Goal: Information Seeking & Learning: Learn about a topic

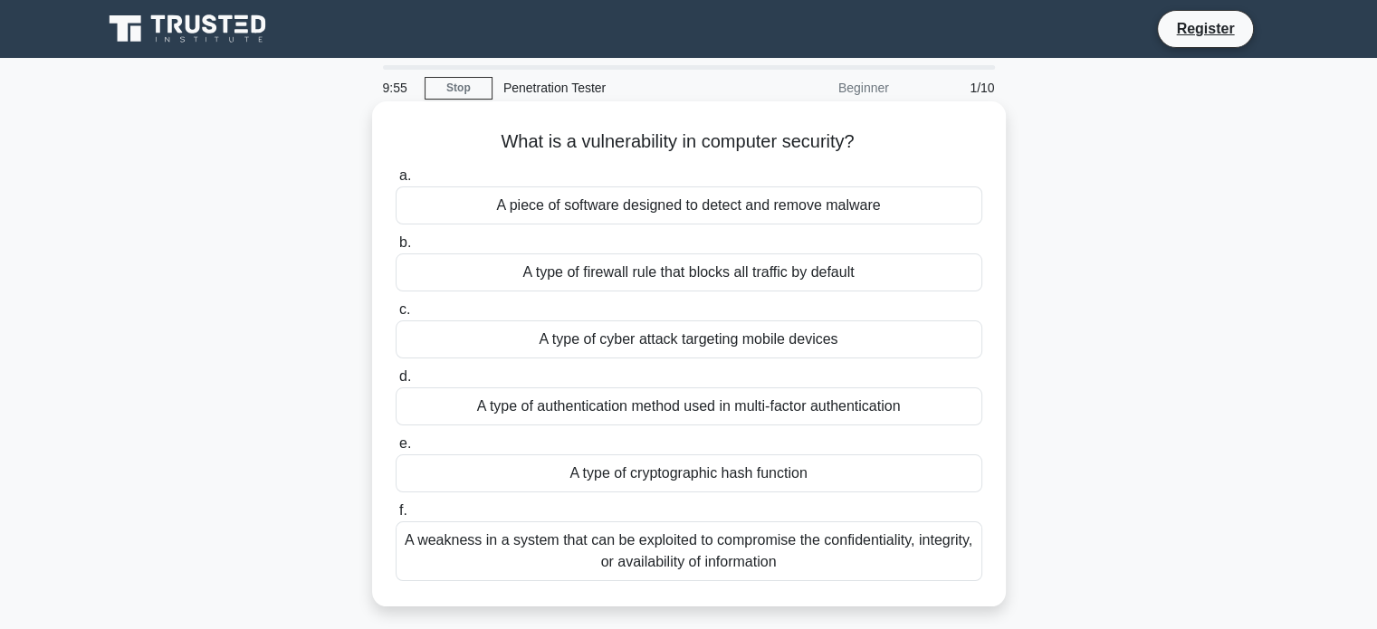
drag, startPoint x: 701, startPoint y: 213, endPoint x: 638, endPoint y: 213, distance: 62.5
click at [638, 213] on div "A piece of software designed to detect and remove malware" at bounding box center [689, 205] width 587 height 38
click at [396, 182] on input "a. A piece of software designed to detect and remove malware" at bounding box center [396, 176] width 0 height 12
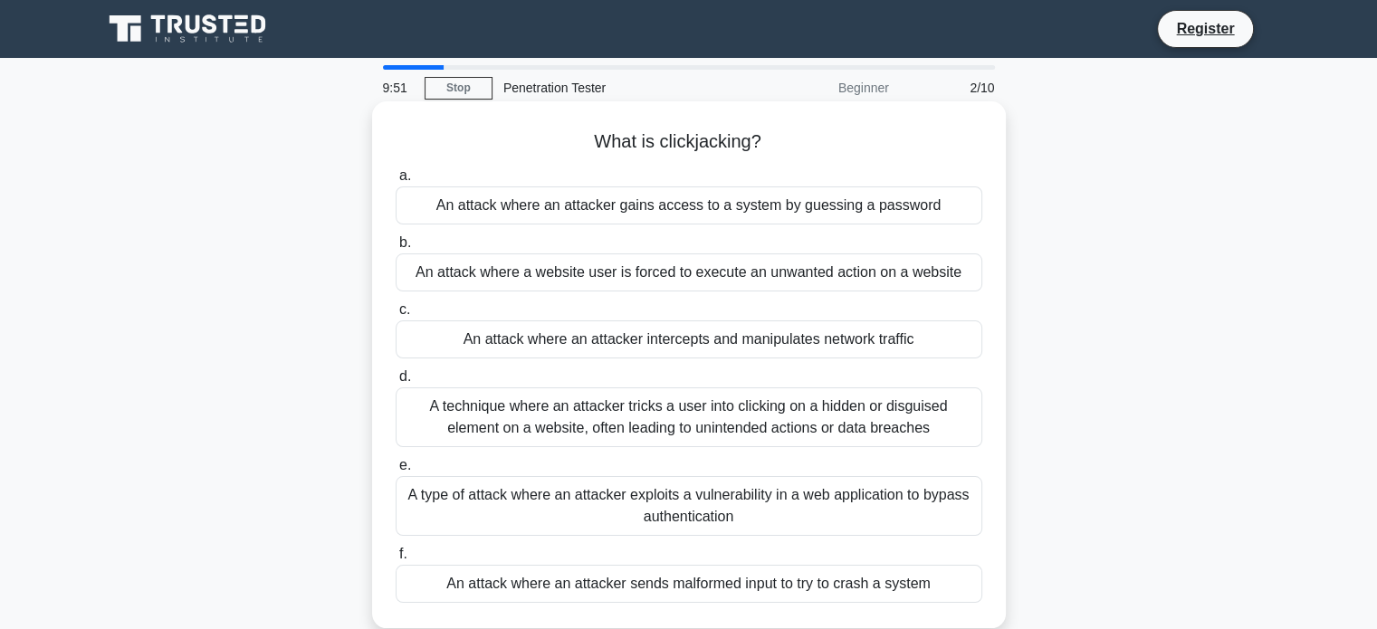
click at [632, 506] on div "A type of attack where an attacker exploits a vulnerability in a web applicatio…" at bounding box center [689, 506] width 587 height 60
click at [396, 472] on input "e. A type of attack where an attacker exploits a vulnerability in a web applica…" at bounding box center [396, 466] width 0 height 12
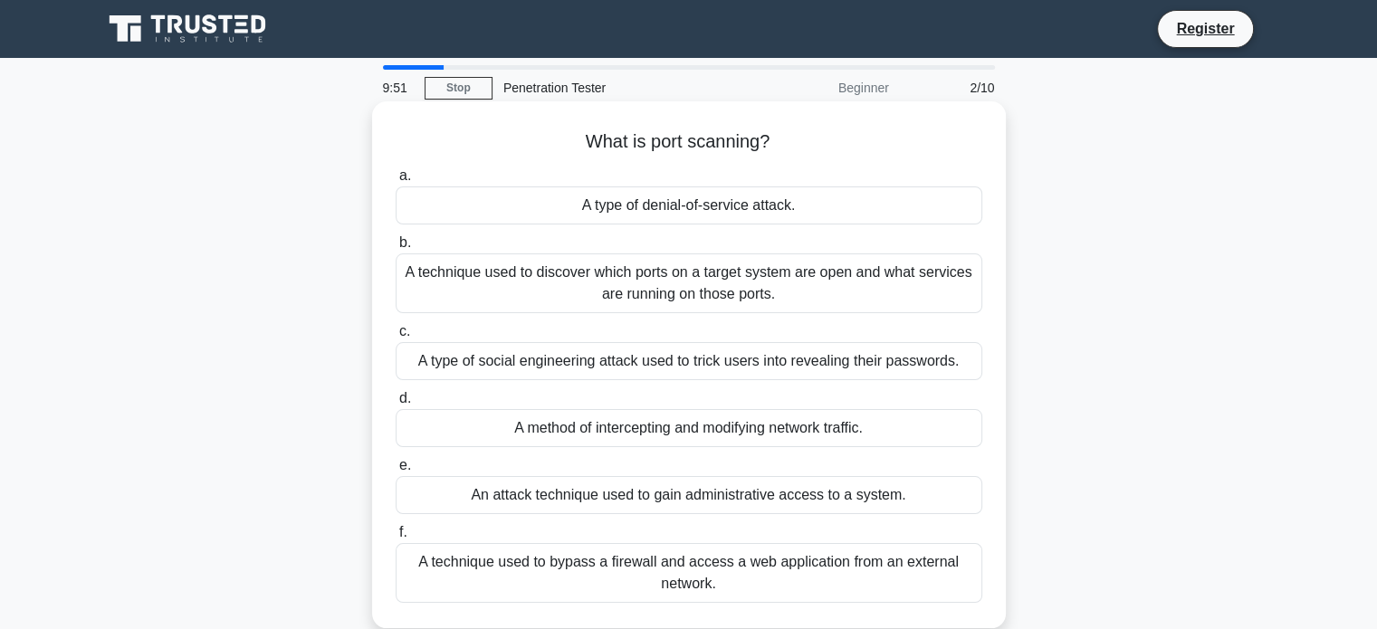
click at [709, 210] on div "A type of denial-of-service attack." at bounding box center [689, 205] width 587 height 38
click at [396, 182] on input "a. A type of denial-of-service attack." at bounding box center [396, 176] width 0 height 12
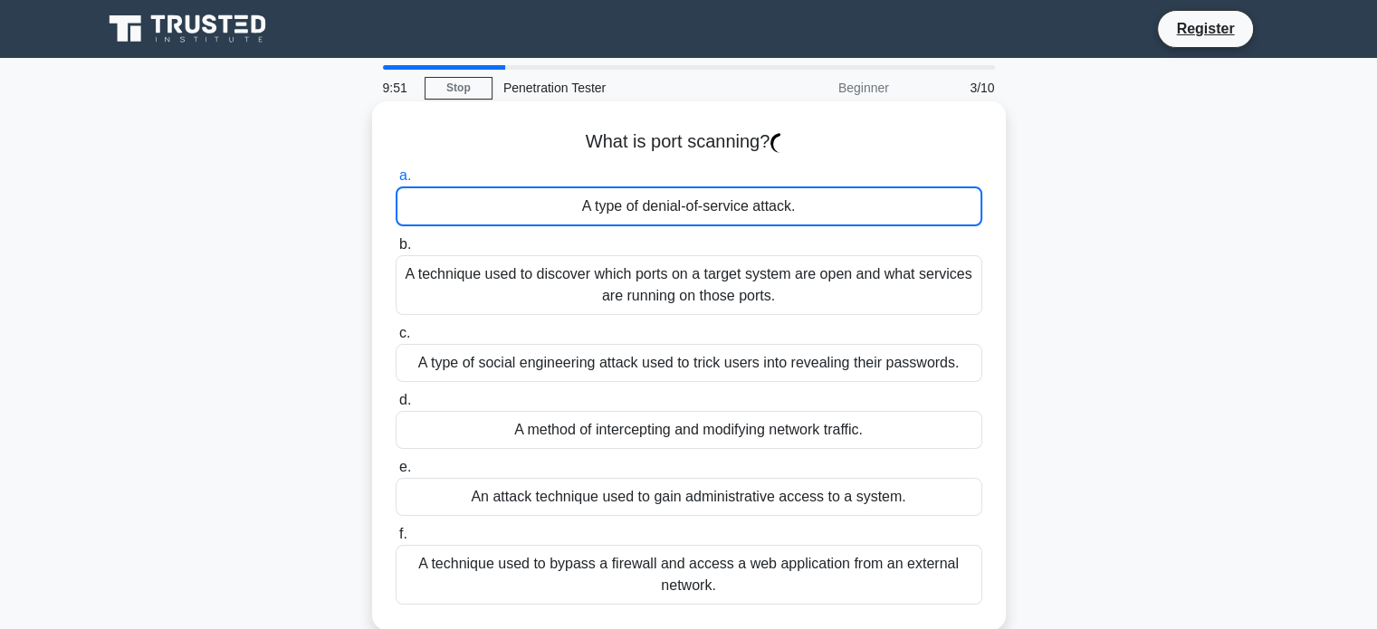
drag, startPoint x: 704, startPoint y: 292, endPoint x: 677, endPoint y: 387, distance: 98.0
click at [703, 303] on div "A technique used to discover which ports on a target system are open and what s…" at bounding box center [689, 285] width 587 height 60
click at [396, 251] on input "b. A technique used to discover which ports on a target system are open and wha…" at bounding box center [396, 245] width 0 height 12
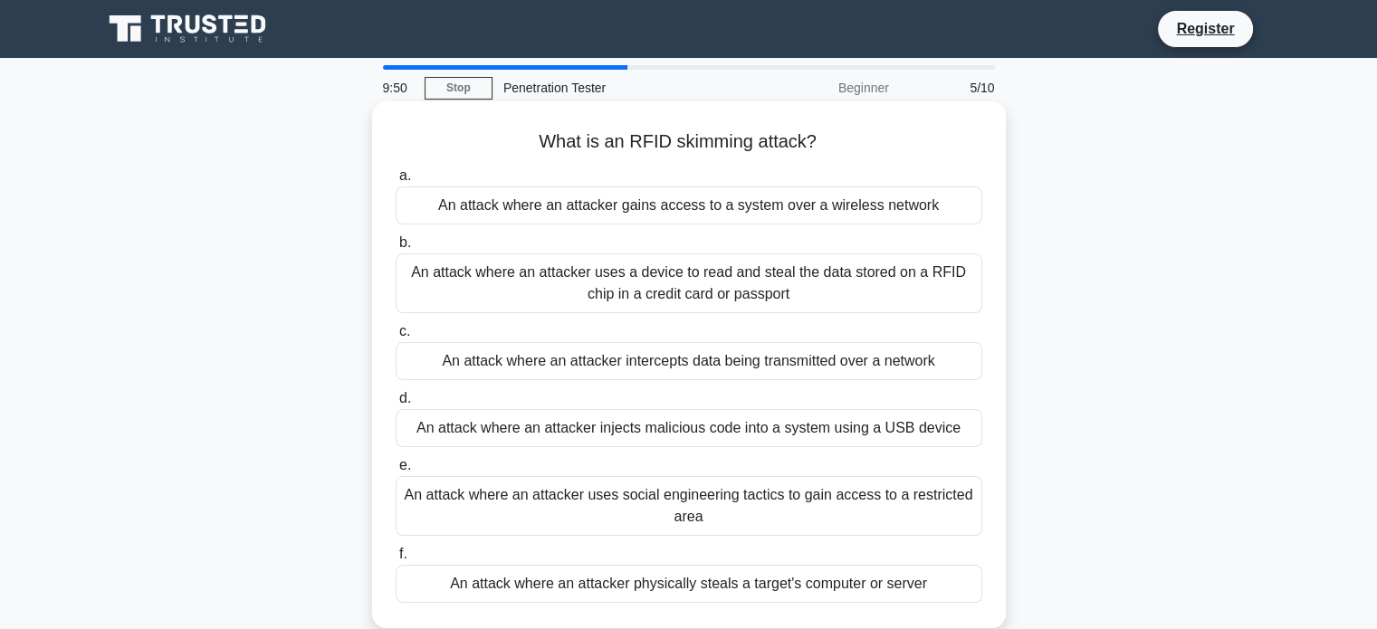
click at [765, 245] on label "b. An attack where an attacker uses a device to read and steal the data stored …" at bounding box center [689, 272] width 587 height 81
click at [396, 245] on input "b. An attack where an attacker uses a device to read and steal the data stored …" at bounding box center [396, 243] width 0 height 12
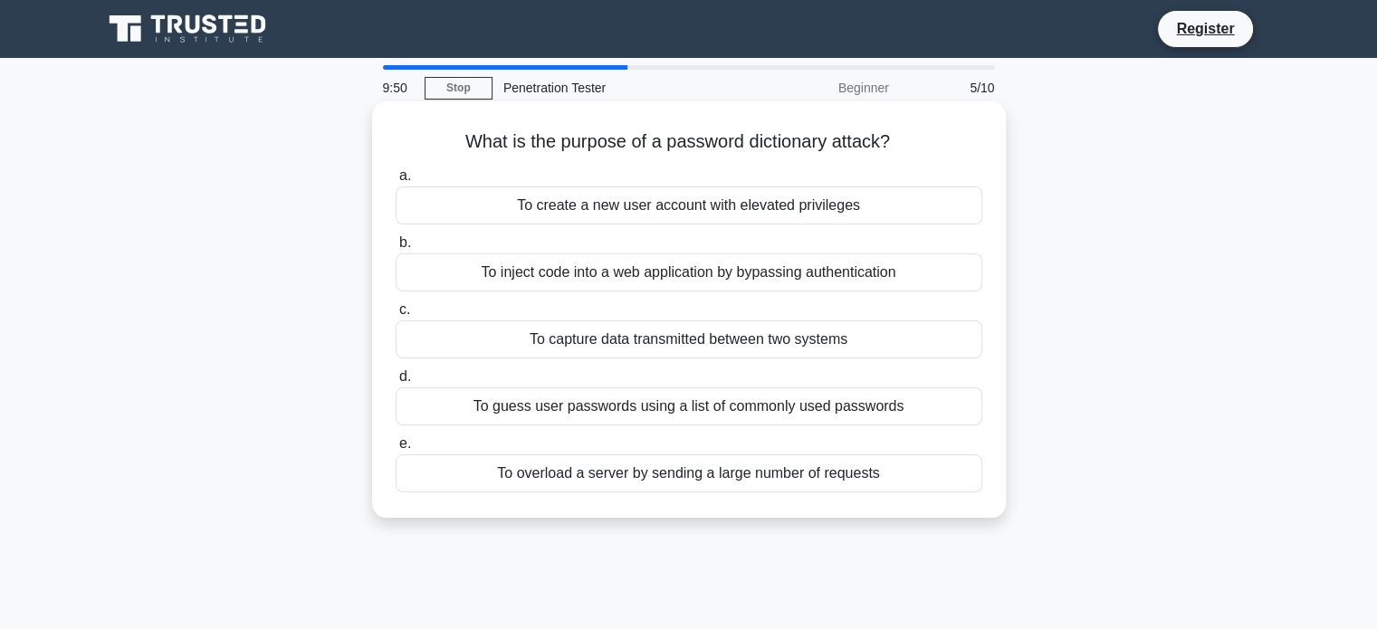
click at [771, 233] on div "a. To create a new user account with elevated privileges b. To inject code into…" at bounding box center [689, 328] width 608 height 335
click at [771, 233] on label "b. To inject code into a web application by bypassing authentication" at bounding box center [689, 262] width 587 height 60
click at [396, 237] on input "b. To inject code into a web application by bypassing authentication" at bounding box center [396, 243] width 0 height 12
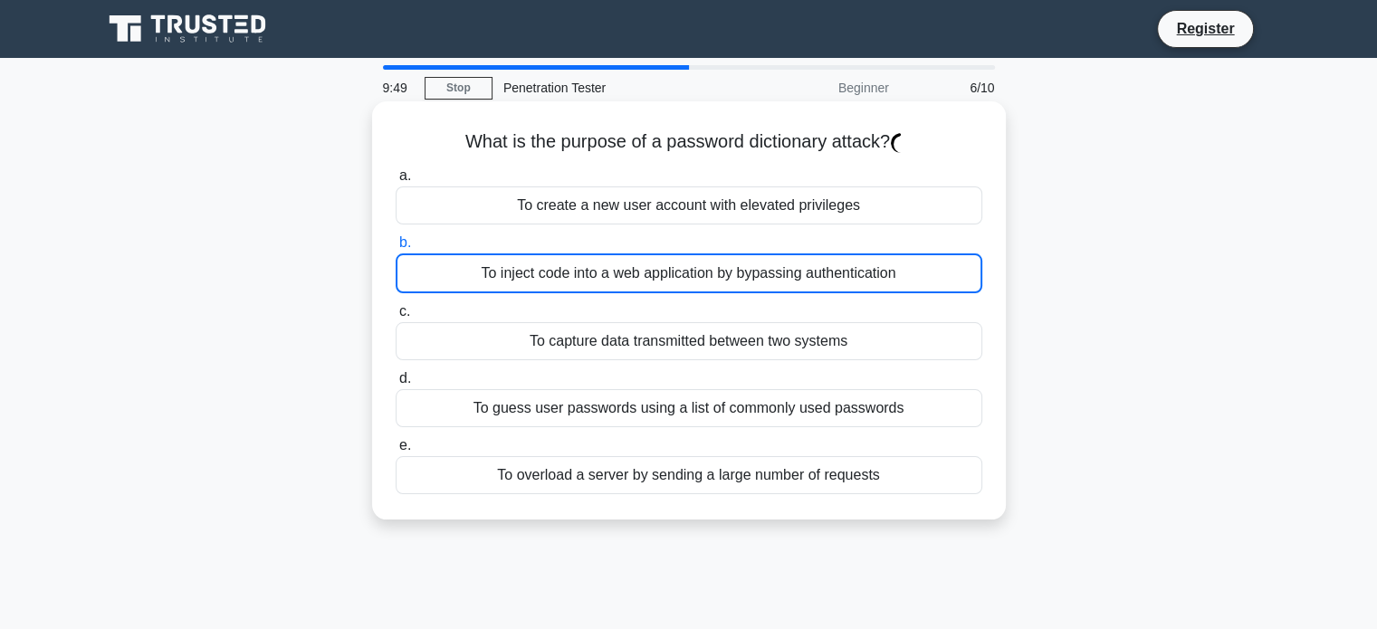
click at [773, 225] on div "a. To create a new user account with elevated privileges b. To inject code into…" at bounding box center [689, 329] width 608 height 337
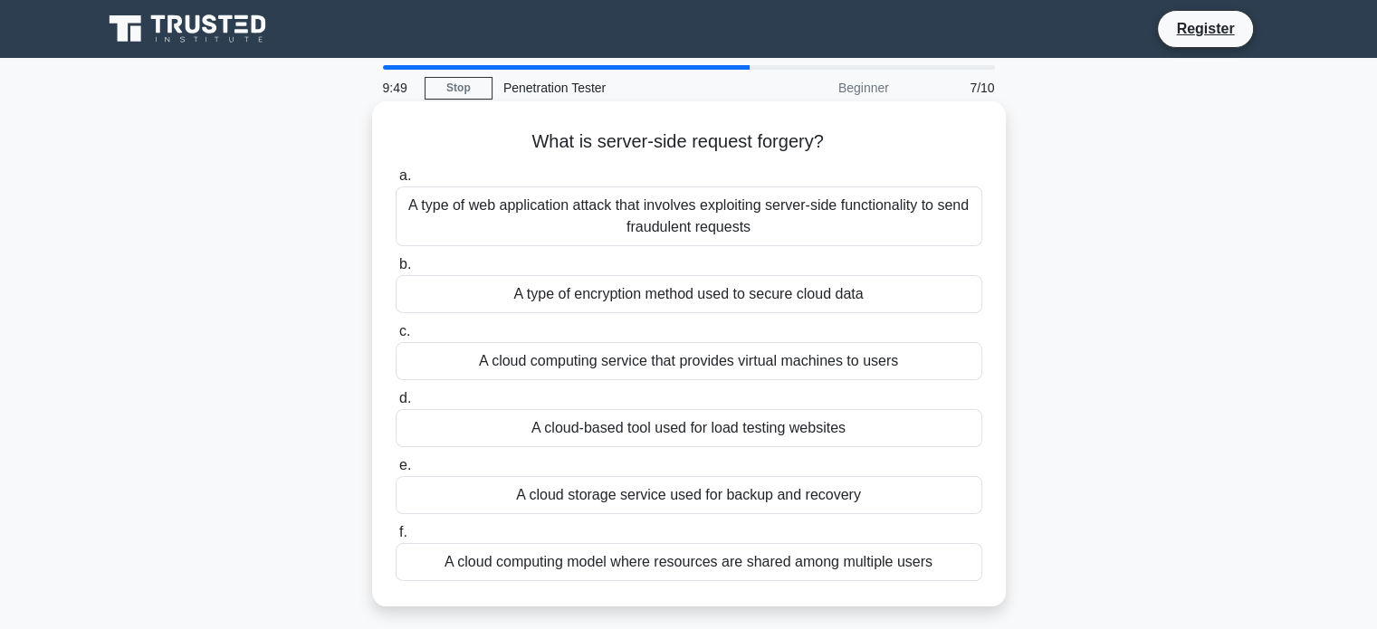
click at [792, 204] on div "A type of web application attack that involves exploiting server-side functiona…" at bounding box center [689, 216] width 587 height 60
click at [396, 182] on input "a. A type of web application attack that involves exploiting server-side functi…" at bounding box center [396, 176] width 0 height 12
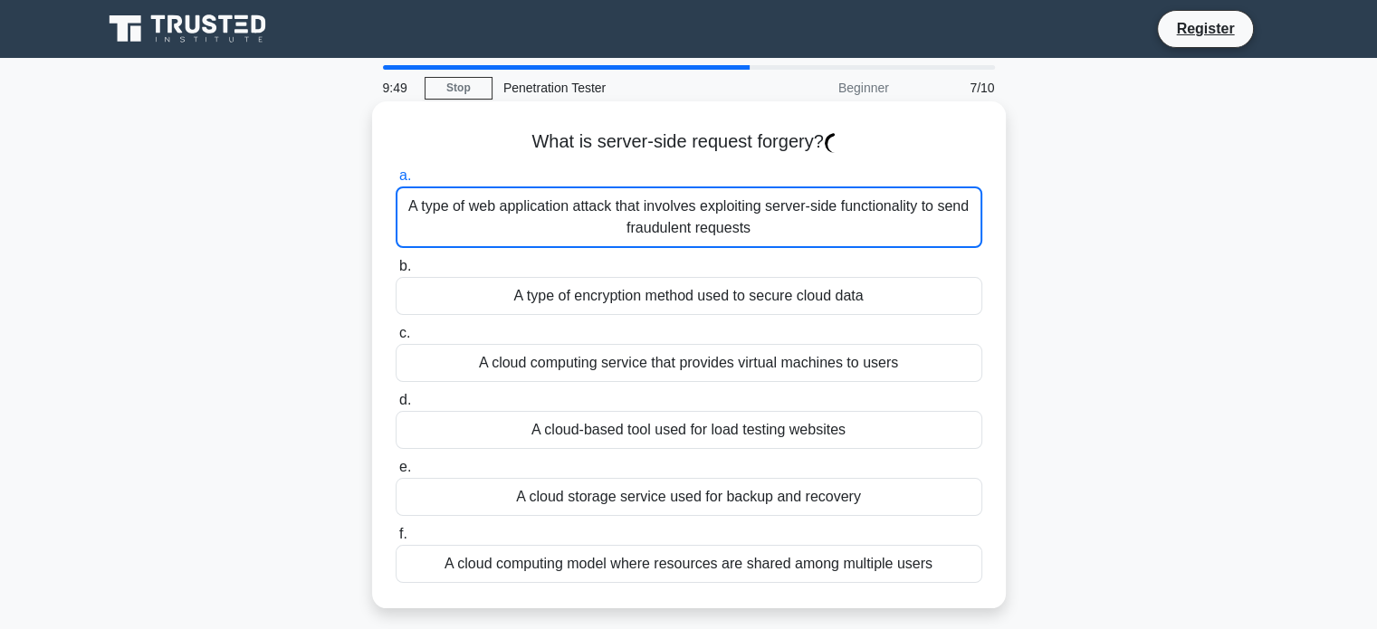
click at [792, 204] on div "A type of web application attack that involves exploiting server-side functiona…" at bounding box center [689, 217] width 587 height 62
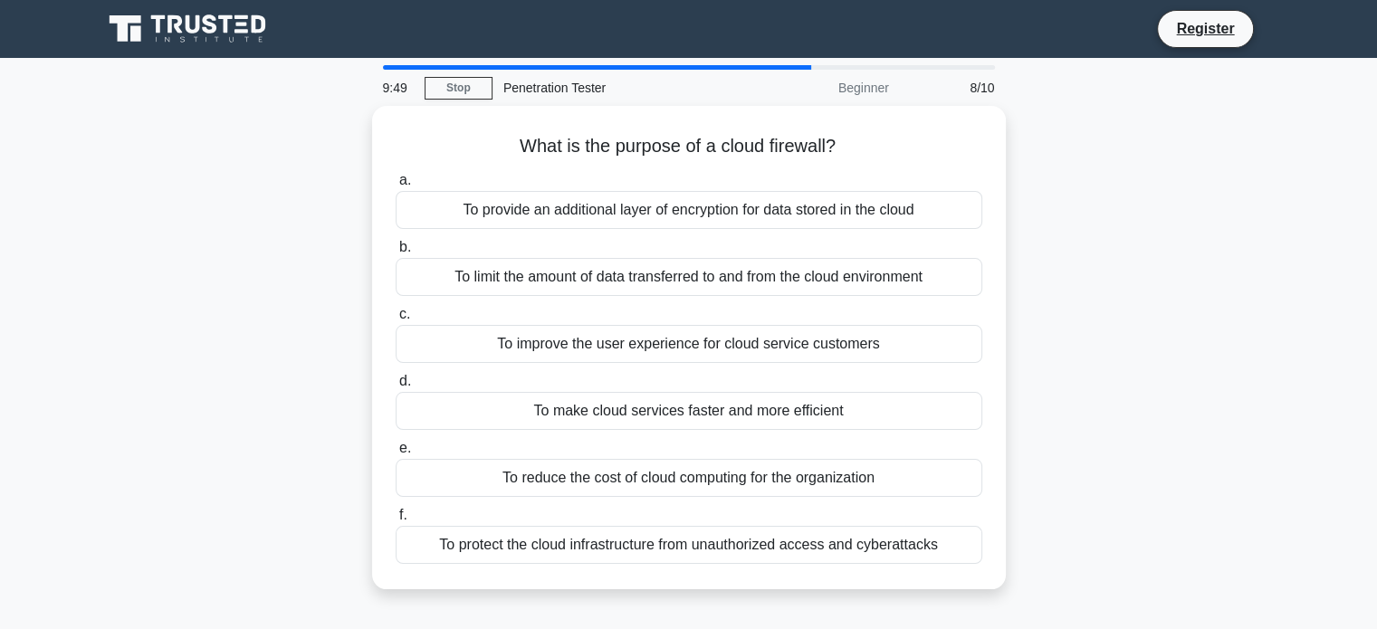
click at [792, 204] on div "To provide an additional layer of encryption for data stored in the cloud" at bounding box center [689, 210] width 587 height 38
click at [396, 186] on input "a. To provide an additional layer of encryption for data stored in the cloud" at bounding box center [396, 181] width 0 height 12
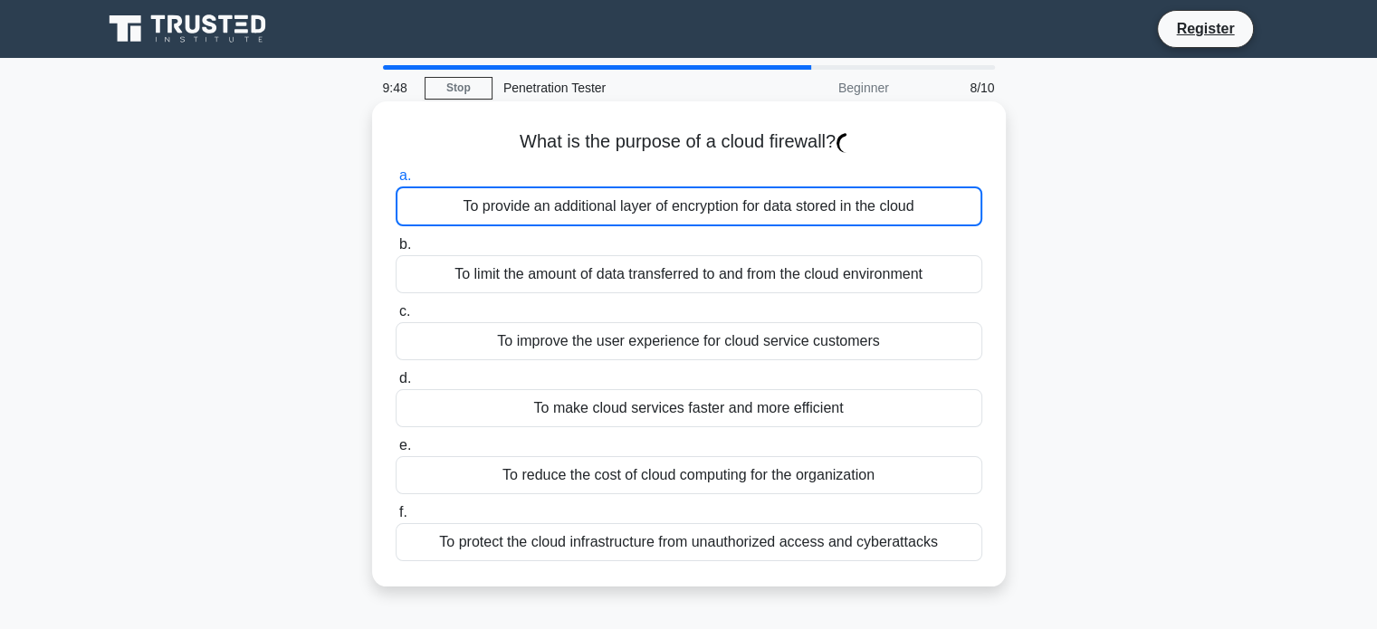
click at [787, 224] on div "To provide an additional layer of encryption for data stored in the cloud" at bounding box center [689, 206] width 587 height 40
click at [396, 182] on input "a. To provide an additional layer of encryption for data stored in the cloud" at bounding box center [396, 176] width 0 height 12
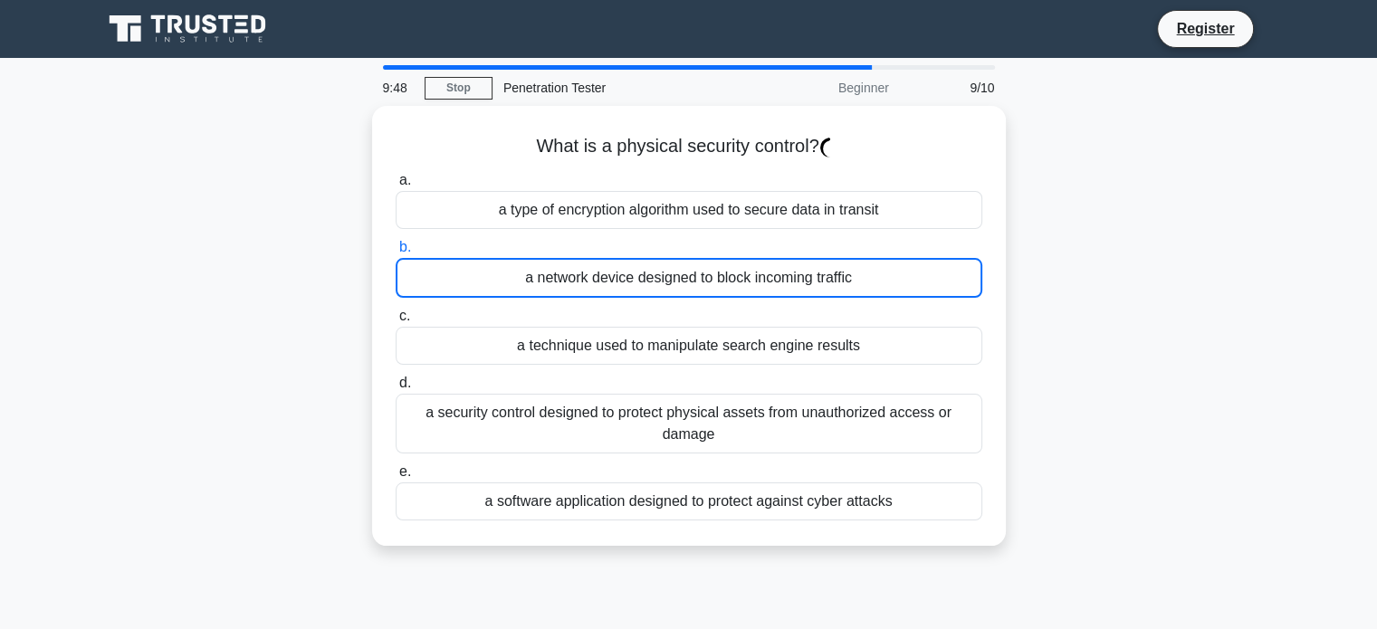
click at [779, 284] on div "a network device designed to block incoming traffic" at bounding box center [689, 278] width 587 height 40
click at [396, 253] on input "b. a network device designed to block incoming traffic" at bounding box center [396, 248] width 0 height 12
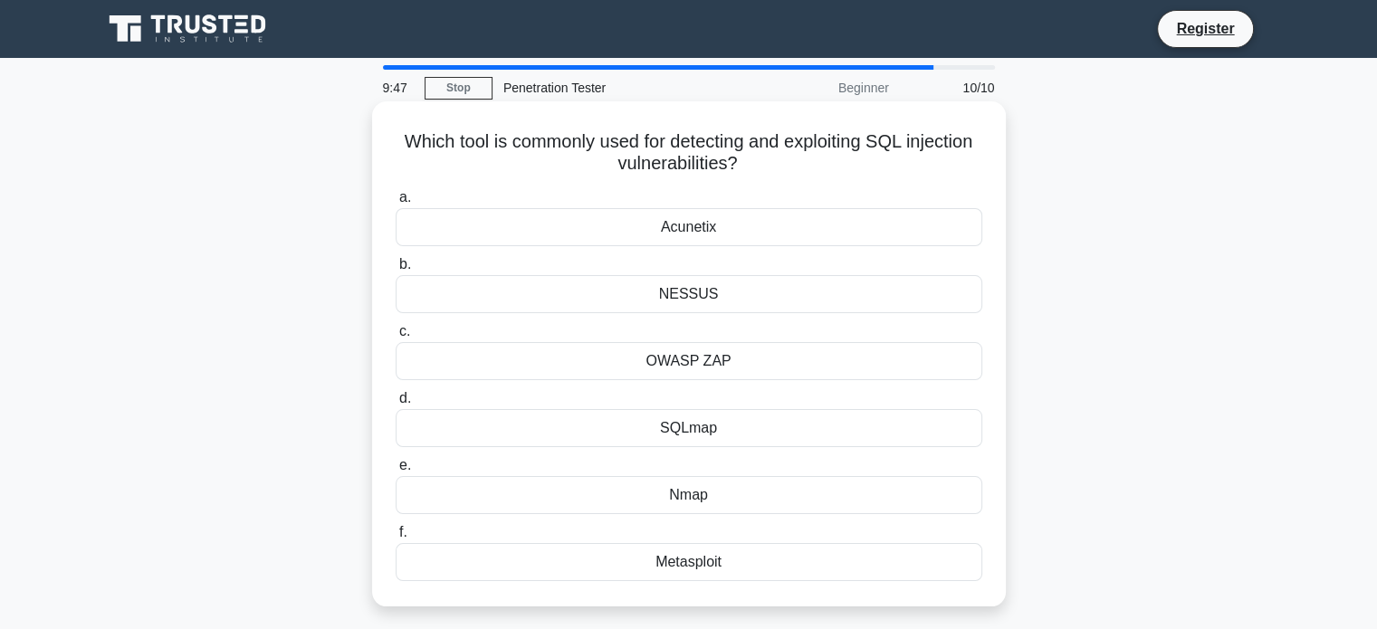
click at [779, 308] on div "NESSUS" at bounding box center [689, 294] width 587 height 38
click at [396, 271] on input "b. NESSUS" at bounding box center [396, 265] width 0 height 12
